Goal: Communication & Community: Connect with others

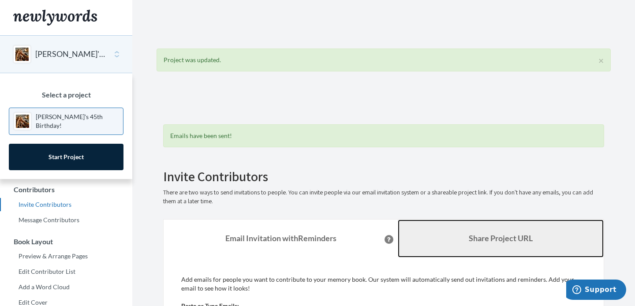
click at [469, 243] on link "Share Project URL" at bounding box center [501, 239] width 206 height 38
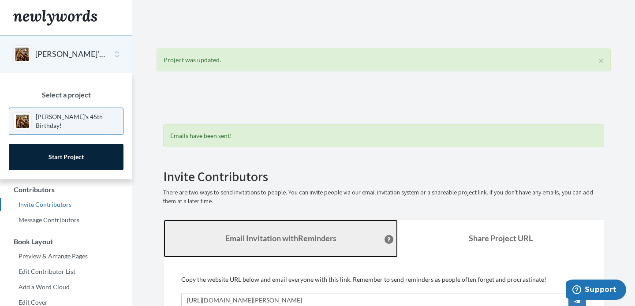
click at [324, 233] on strong "Email Invitation with Reminders" at bounding box center [280, 238] width 111 height 10
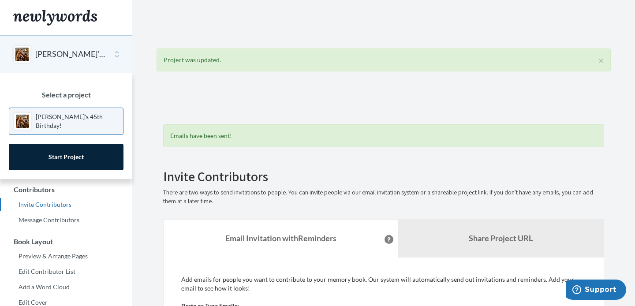
click at [307, 283] on p "Add emails for people you want to contribute to your memory book. Our system wi…" at bounding box center [383, 284] width 405 height 18
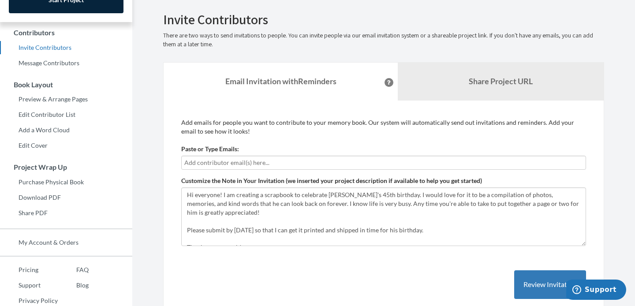
scroll to position [159, 0]
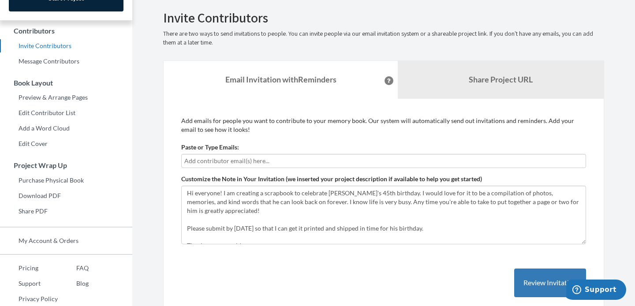
click at [283, 157] on input "text" at bounding box center [383, 161] width 399 height 10
click at [280, 159] on input "text" at bounding box center [383, 161] width 399 height 10
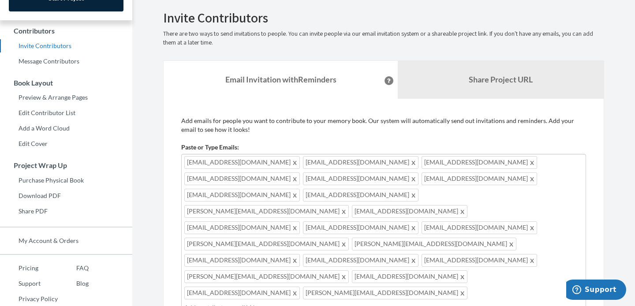
click at [484, 232] on div "[EMAIL_ADDRESS][DOMAIN_NAME] [EMAIL_ADDRESS][DOMAIN_NAME] [EMAIL_ADDRESS][DOMAI…" at bounding box center [383, 234] width 405 height 161
click at [368, 232] on div "[EMAIL_ADDRESS][DOMAIN_NAME] [EMAIL_ADDRESS][DOMAIN_NAME] [EMAIL_ADDRESS][DOMAI…" at bounding box center [383, 234] width 405 height 161
type input "n"
click at [348, 271] on span at bounding box center [344, 276] width 7 height 11
click at [529, 255] on span at bounding box center [532, 260] width 7 height 11
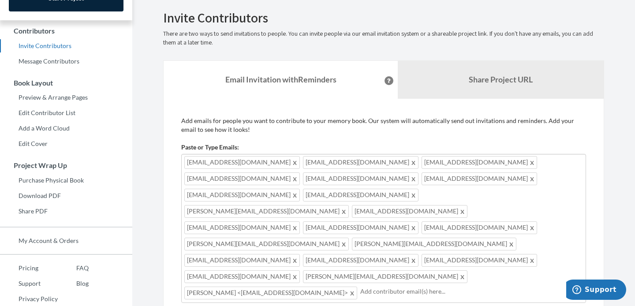
click at [612, 200] on div "Emails have been sent! Invite Contributors There are two ways to send invitatio…" at bounding box center [384, 223] width 468 height 576
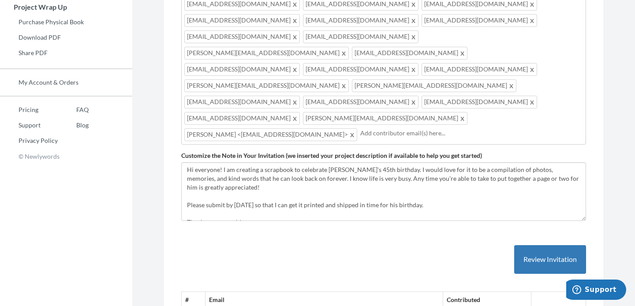
scroll to position [318, 0]
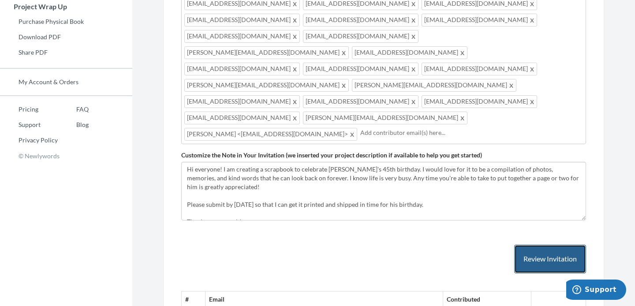
click at [556, 245] on button "Review Invitation" at bounding box center [550, 259] width 72 height 29
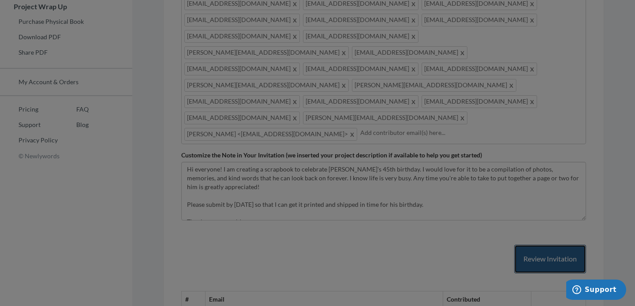
scroll to position [0, 0]
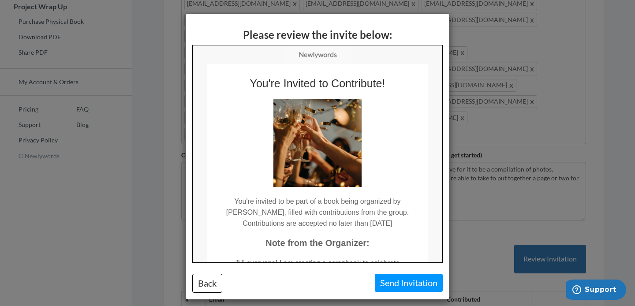
click at [231, 141] on td at bounding box center [317, 138] width 221 height 97
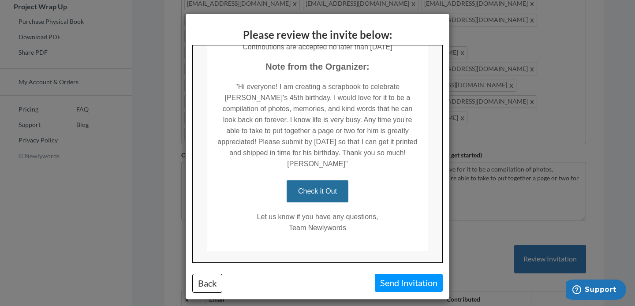
scroll to position [185, 0]
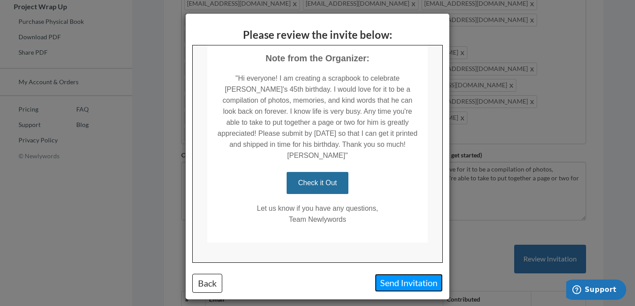
click at [391, 277] on button "Send Invitation" at bounding box center [409, 283] width 68 height 18
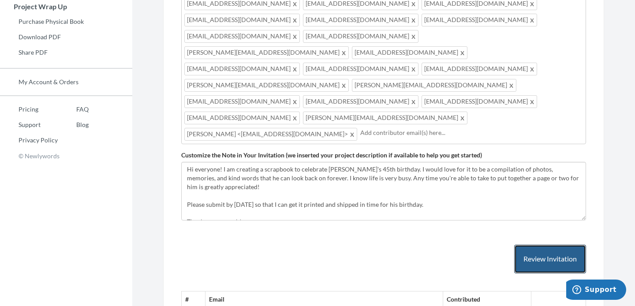
scroll to position [255, 0]
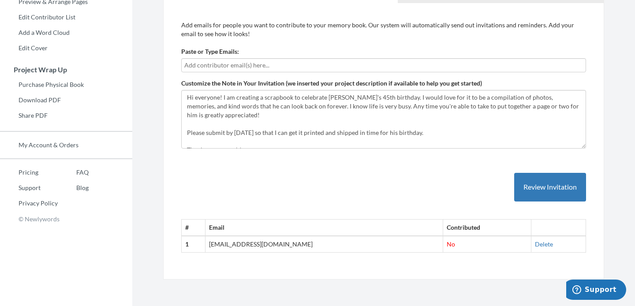
click at [385, 181] on div "# Email Contributed 1 [EMAIL_ADDRESS][DOMAIN_NAME] No [GEOGRAPHIC_DATA]" at bounding box center [383, 204] width 405 height 98
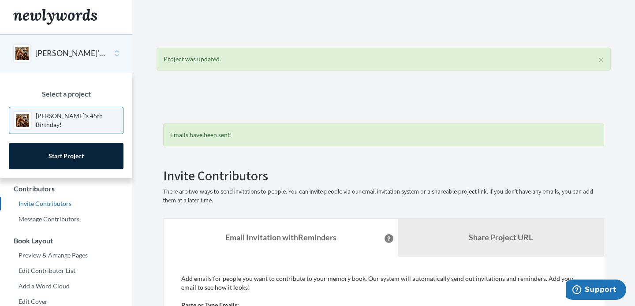
scroll to position [0, 0]
click at [321, 204] on p "There are two ways to send invitations to people. You can invite people via our…" at bounding box center [383, 197] width 441 height 18
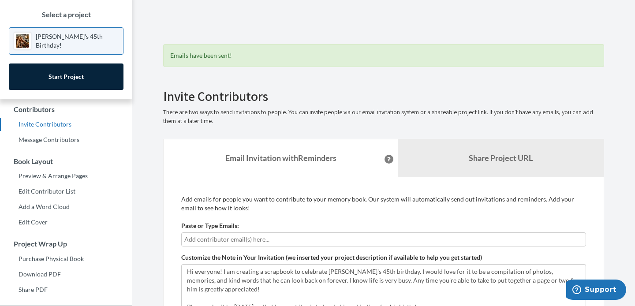
scroll to position [96, 0]
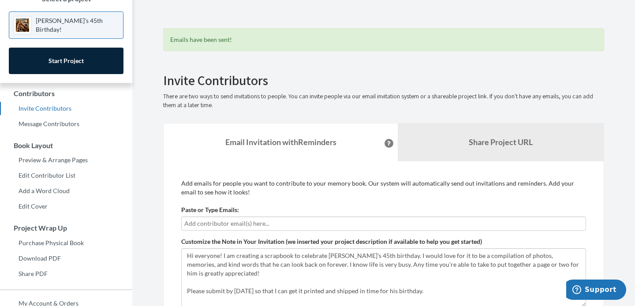
click at [529, 73] on h2 "Invite Contributors" at bounding box center [383, 80] width 441 height 15
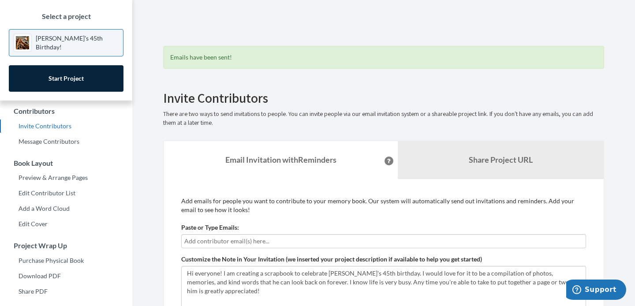
scroll to position [61, 0]
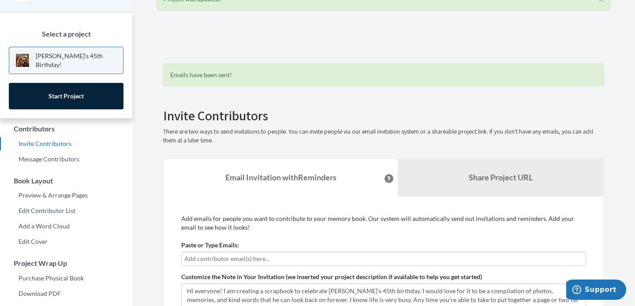
click at [292, 258] on input "text" at bounding box center [383, 259] width 399 height 10
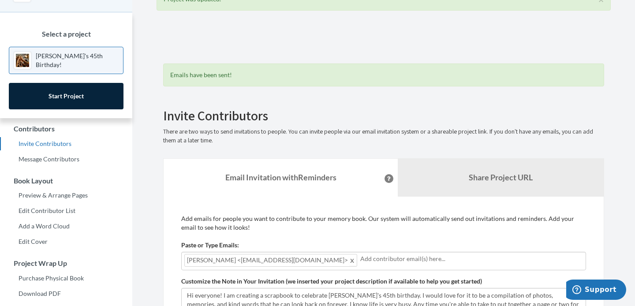
click at [349, 261] on span at bounding box center [352, 260] width 7 height 11
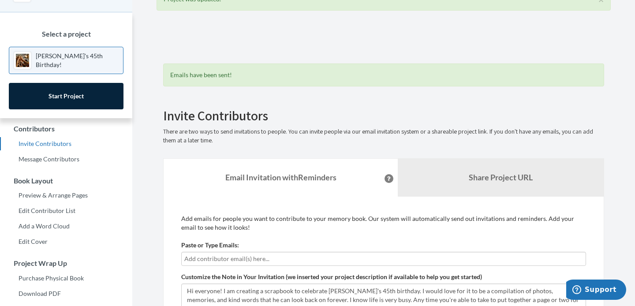
click at [280, 260] on input "text" at bounding box center [383, 259] width 399 height 10
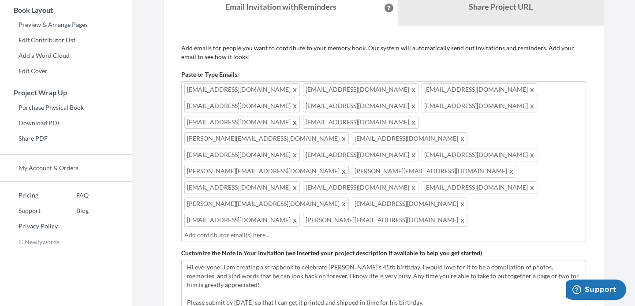
click at [402, 230] on input "text" at bounding box center [383, 235] width 399 height 10
type input "n"
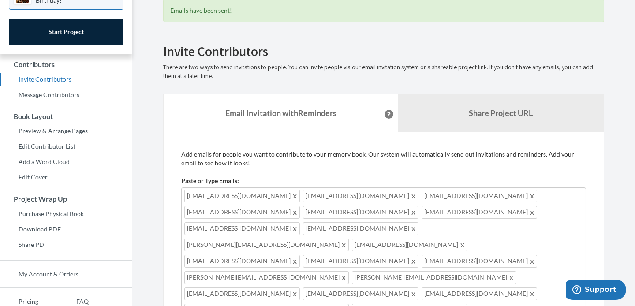
scroll to position [159, 0]
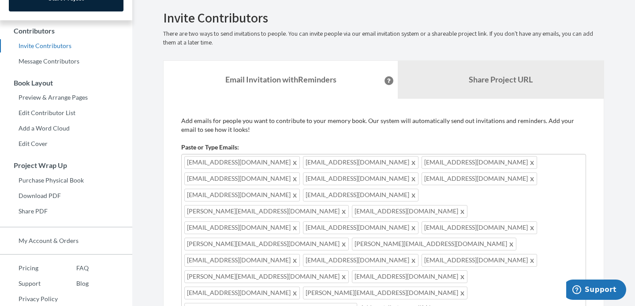
drag, startPoint x: 485, startPoint y: 233, endPoint x: 340, endPoint y: 196, distance: 150.3
click at [340, 196] on div "[EMAIL_ADDRESS][DOMAIN_NAME] [EMAIL_ADDRESS][DOMAIN_NAME] [EMAIL_ADDRESS][DOMAI…" at bounding box center [383, 236] width 405 height 165
click at [338, 133] on p "Add emails for people you want to contribute to your memory book. Our system wi…" at bounding box center [383, 125] width 405 height 18
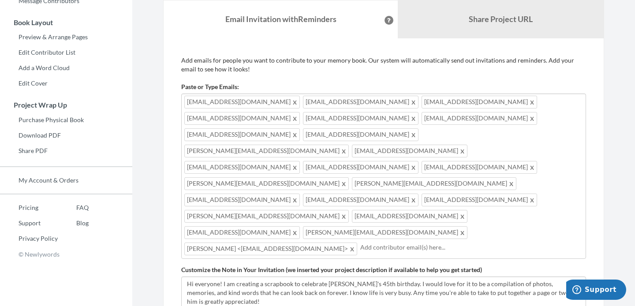
scroll to position [213, 0]
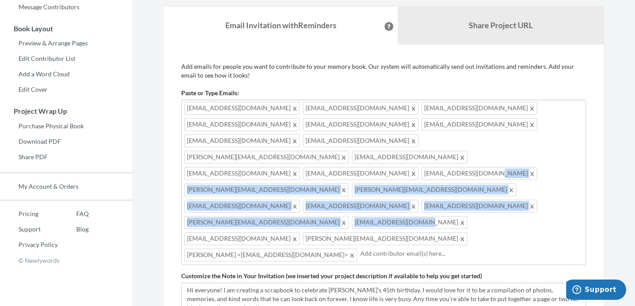
drag, startPoint x: 475, startPoint y: 173, endPoint x: 401, endPoint y: 143, distance: 80.1
click at [401, 143] on div "[EMAIL_ADDRESS][DOMAIN_NAME] [EMAIL_ADDRESS][DOMAIN_NAME] [EMAIL_ADDRESS][DOMAI…" at bounding box center [383, 182] width 405 height 165
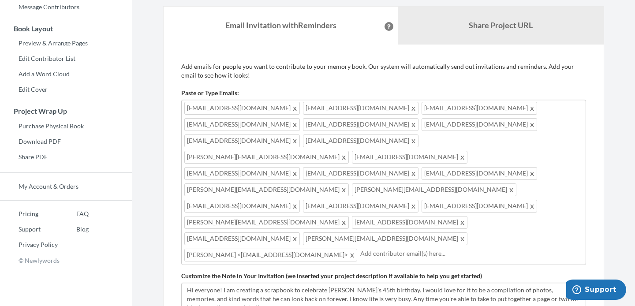
click at [422, 167] on span "[EMAIL_ADDRESS][DOMAIN_NAME]" at bounding box center [480, 173] width 116 height 13
drag, startPoint x: 482, startPoint y: 173, endPoint x: 429, endPoint y: 144, distance: 60.8
click at [429, 144] on div "[EMAIL_ADDRESS][DOMAIN_NAME] [EMAIL_ADDRESS][DOMAIN_NAME] [EMAIL_ADDRESS][DOMAI…" at bounding box center [383, 182] width 405 height 165
click at [96, 69] on link "Add a Word Cloud" at bounding box center [66, 74] width 132 height 13
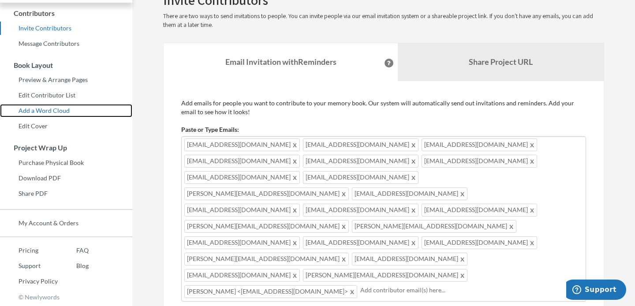
scroll to position [153, 0]
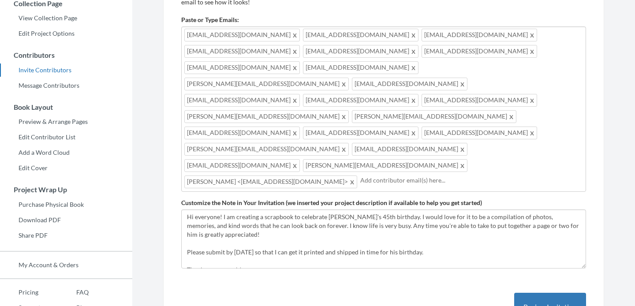
scroll to position [141, 0]
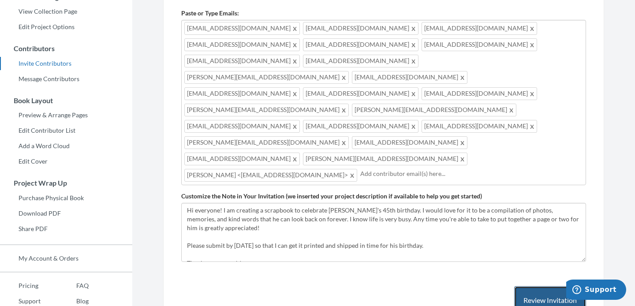
click at [570, 286] on button "Review Invitation" at bounding box center [550, 300] width 72 height 29
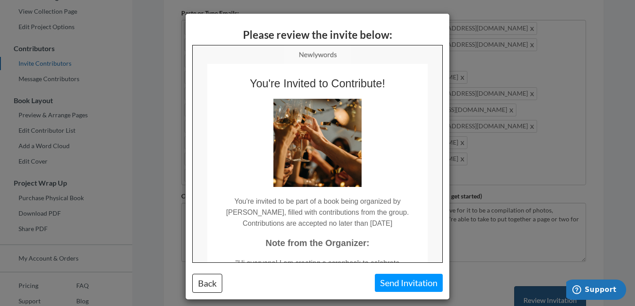
scroll to position [0, 0]
drag, startPoint x: 441, startPoint y: 145, endPoint x: 440, endPoint y: 193, distance: 48.5
click at [440, 193] on td "You're Invited to Contribute! You're invited to be part of a book being organiz…" at bounding box center [317, 261] width 250 height 394
click at [431, 250] on td "You're Invited to Contribute! You're invited to be part of a book being organiz…" at bounding box center [317, 261] width 250 height 394
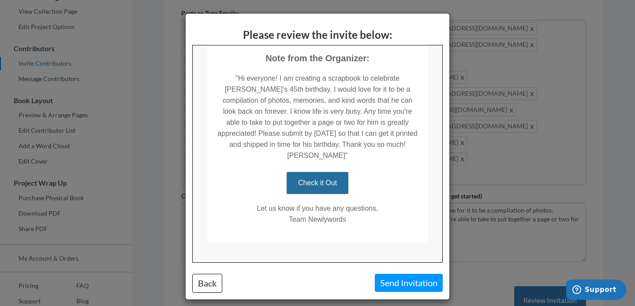
scroll to position [7, 0]
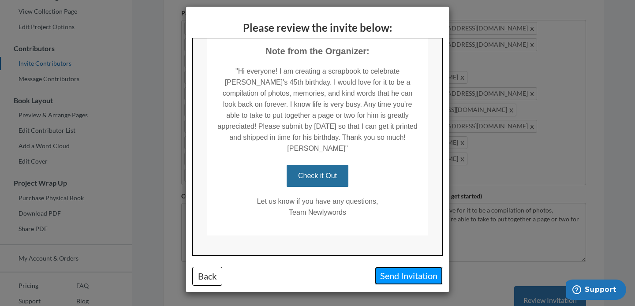
click at [410, 281] on button "Send Invitation" at bounding box center [409, 276] width 68 height 18
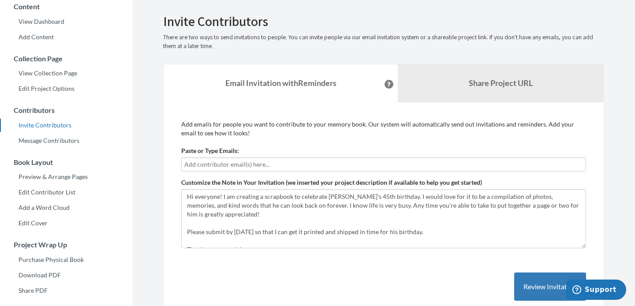
scroll to position [62, 0]
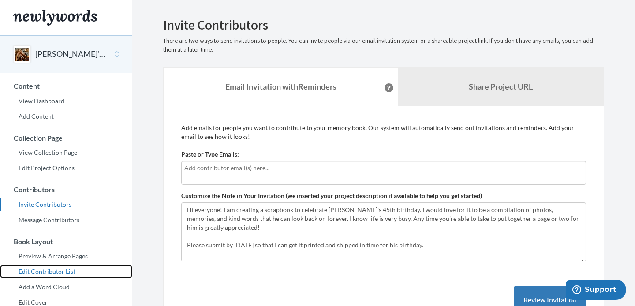
click at [39, 269] on link "Edit Contributor List" at bounding box center [66, 271] width 132 height 13
